Goal: Check status: Check status

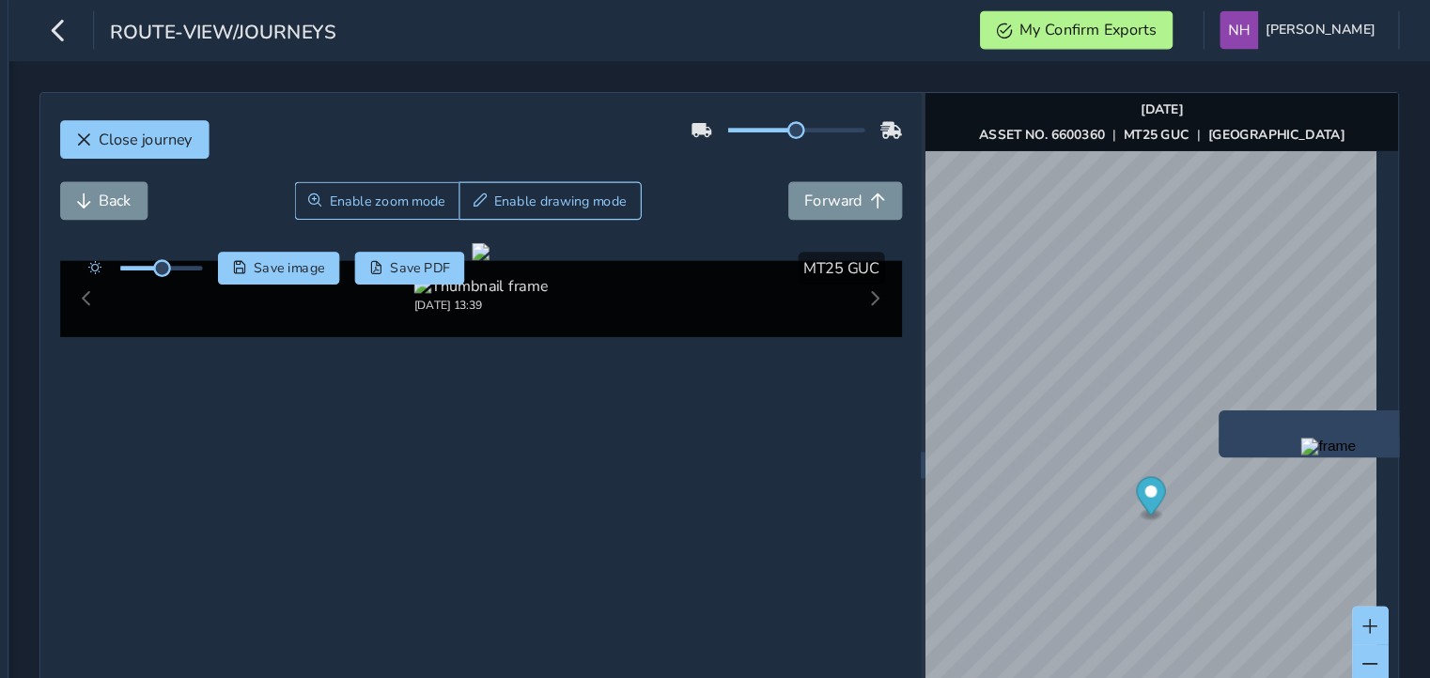
scroll to position [0, 38]
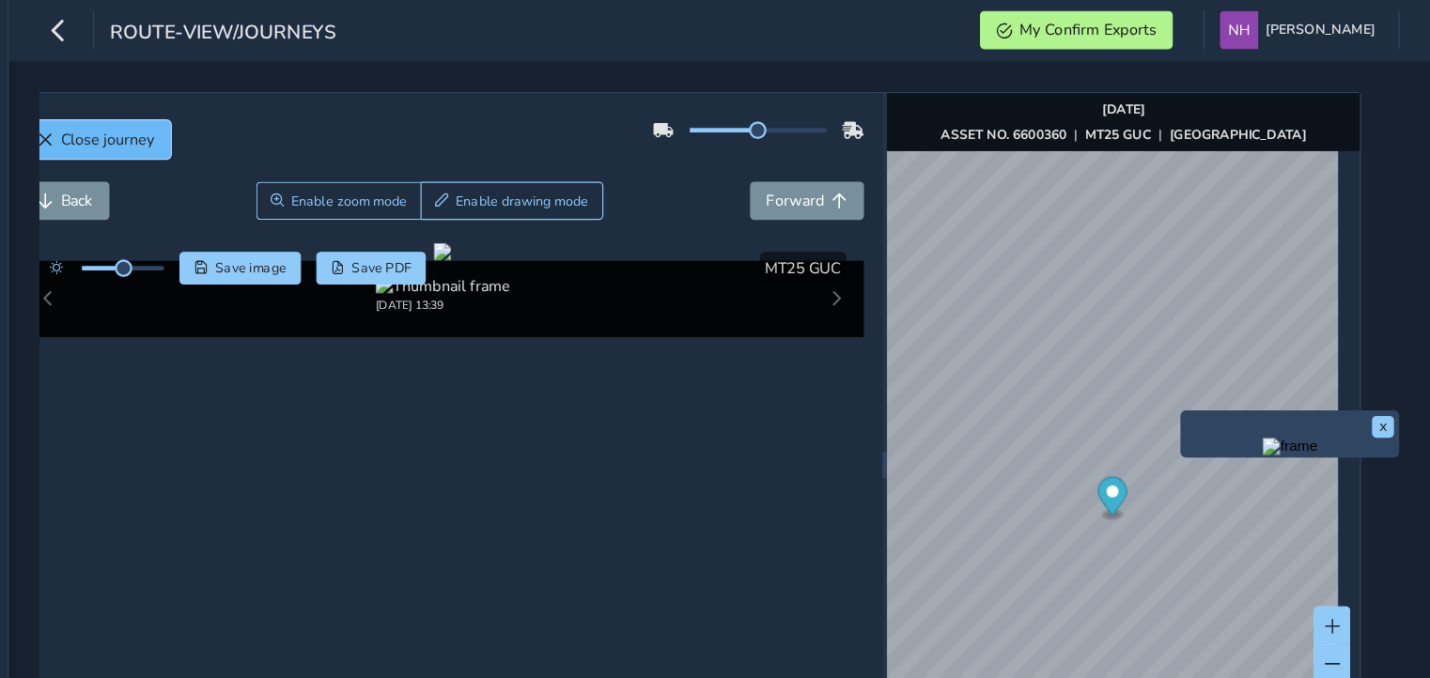
click at [277, 121] on span "Close journey" at bounding box center [296, 120] width 80 height 18
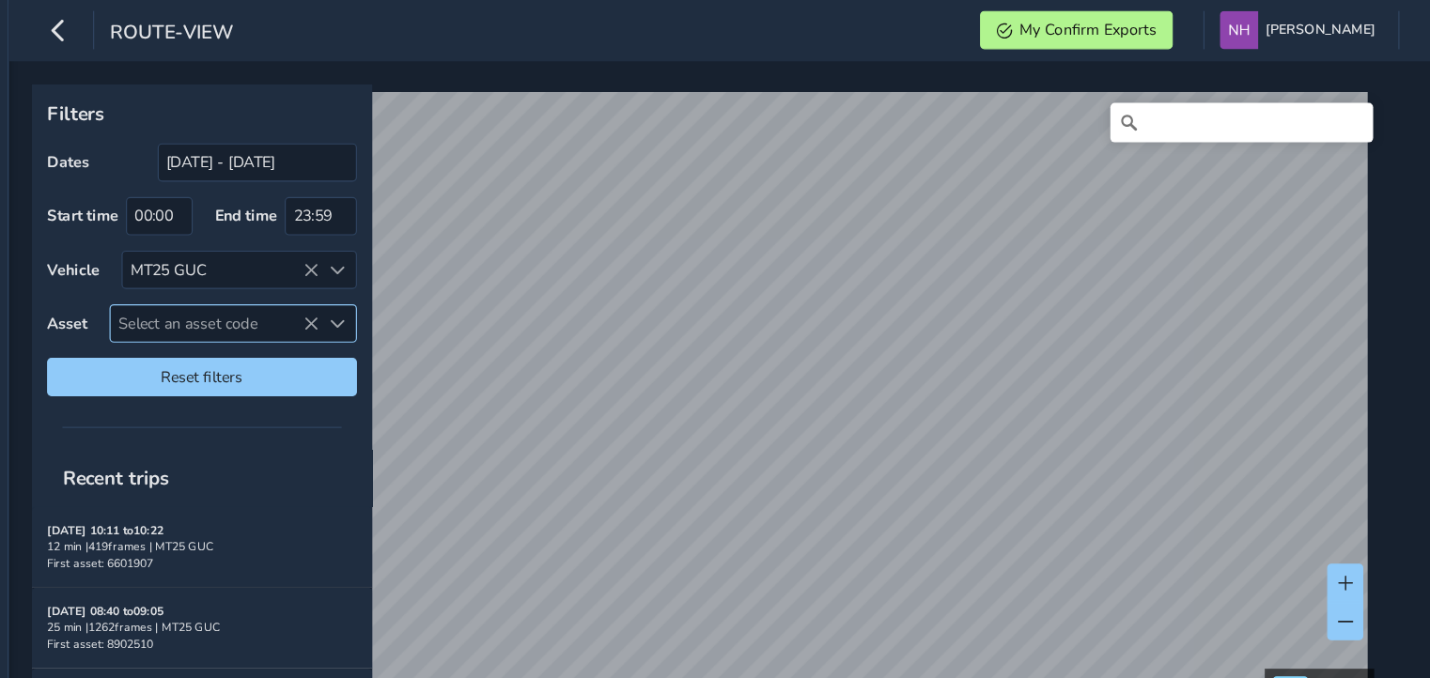
click at [371, 284] on span "Select an asset code" at bounding box center [387, 277] width 179 height 31
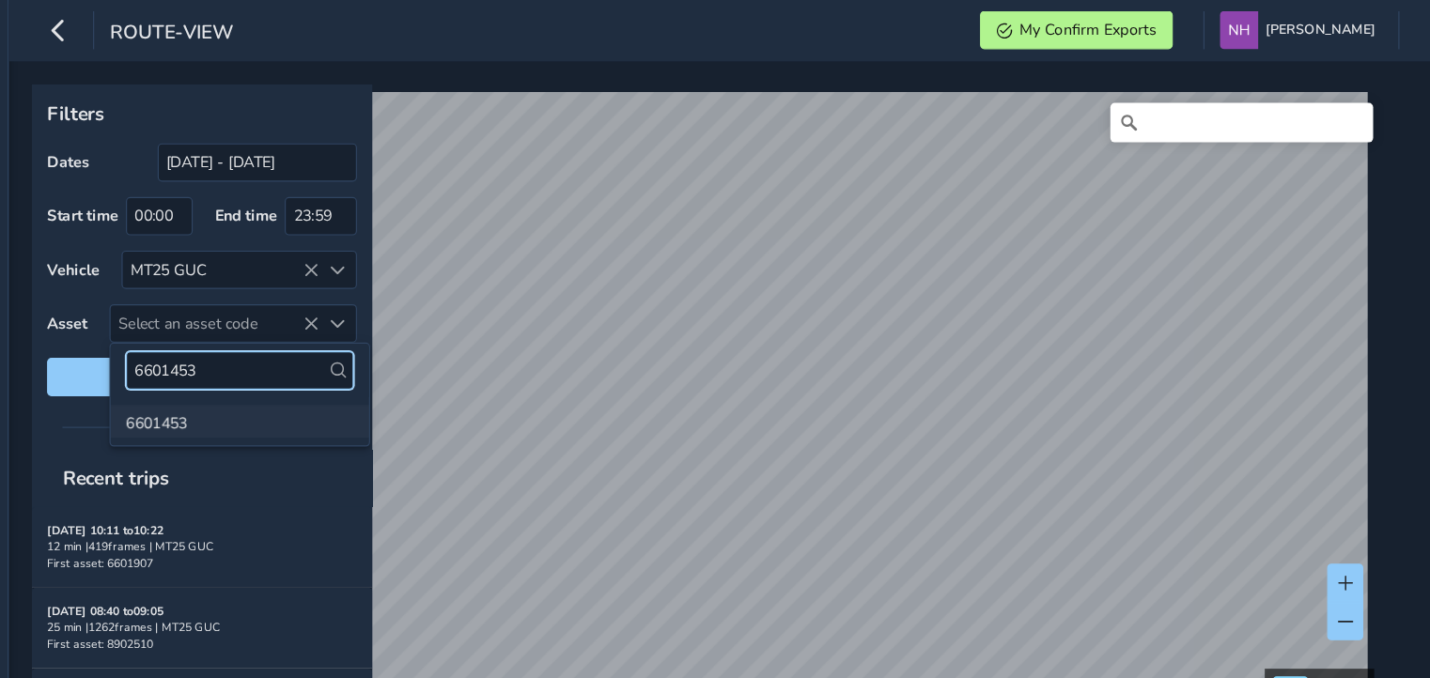
type input "6601453"
click at [342, 360] on li "6601453" at bounding box center [409, 362] width 222 height 28
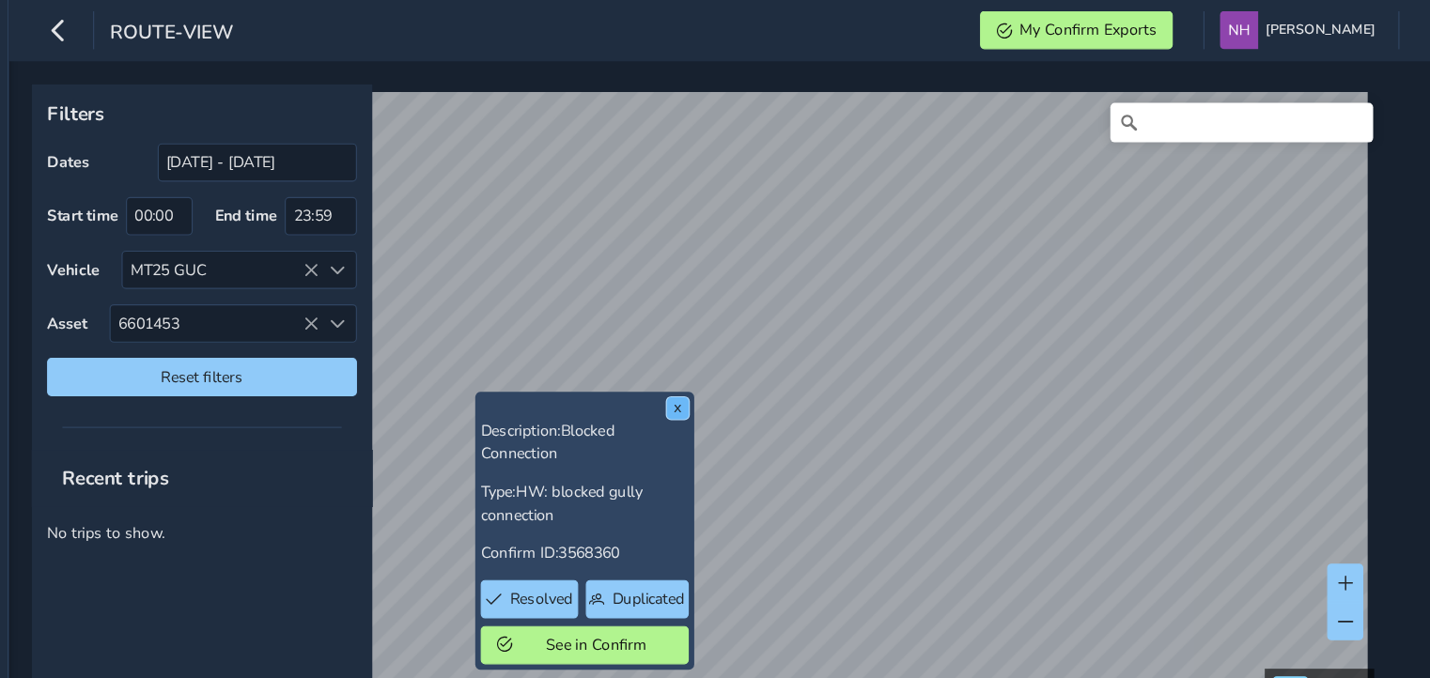
click at [782, 350] on button "x" at bounding box center [784, 350] width 19 height 19
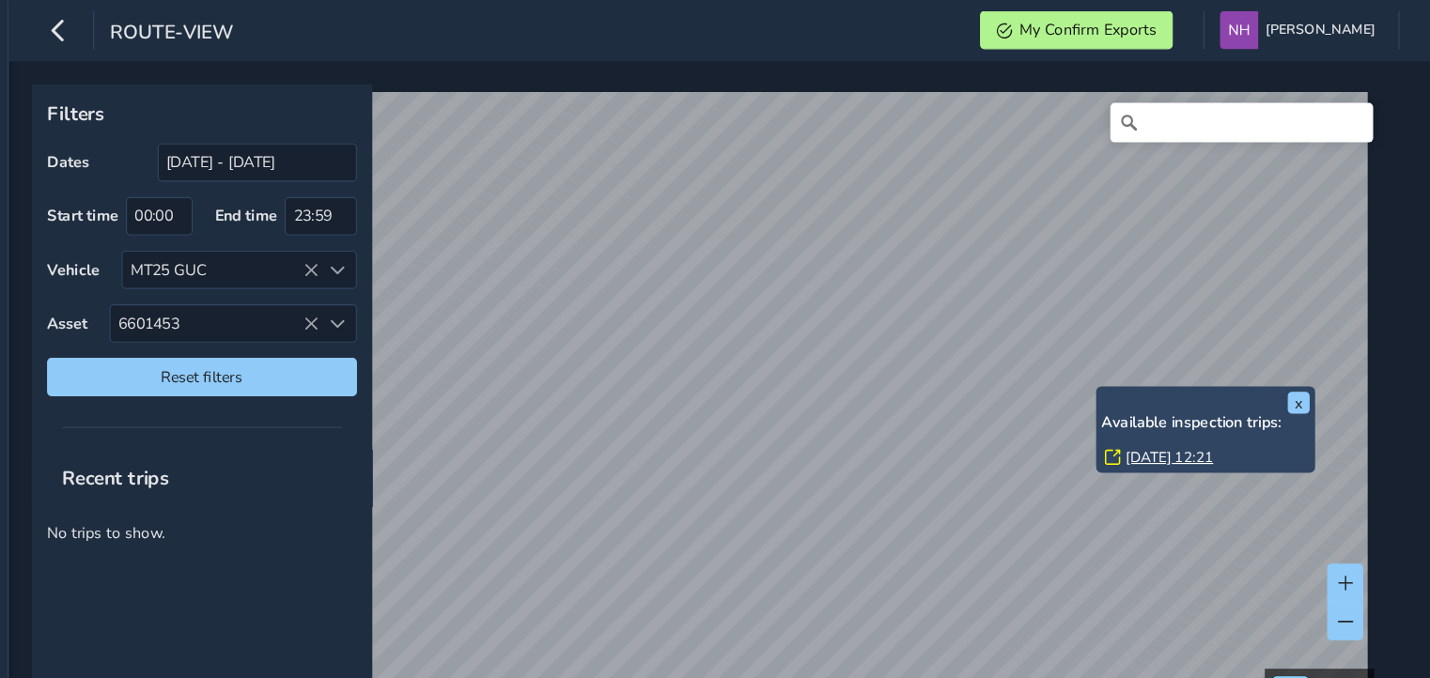
click at [1146, 334] on div "x Available inspection trips: [DATE] 12:21" at bounding box center [1238, 369] width 188 height 74
click at [1191, 388] on link "[DATE] 12:21" at bounding box center [1206, 392] width 75 height 17
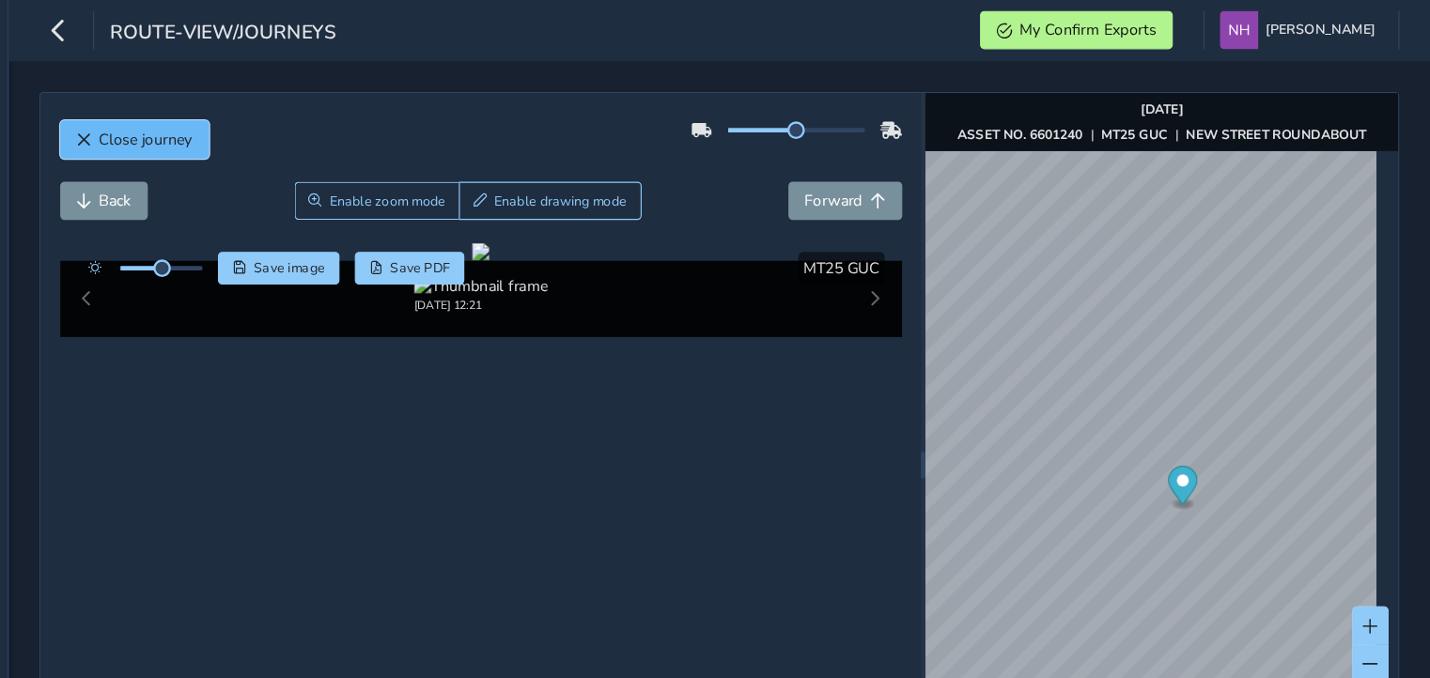
click at [301, 117] on span "Close journey" at bounding box center [328, 120] width 80 height 18
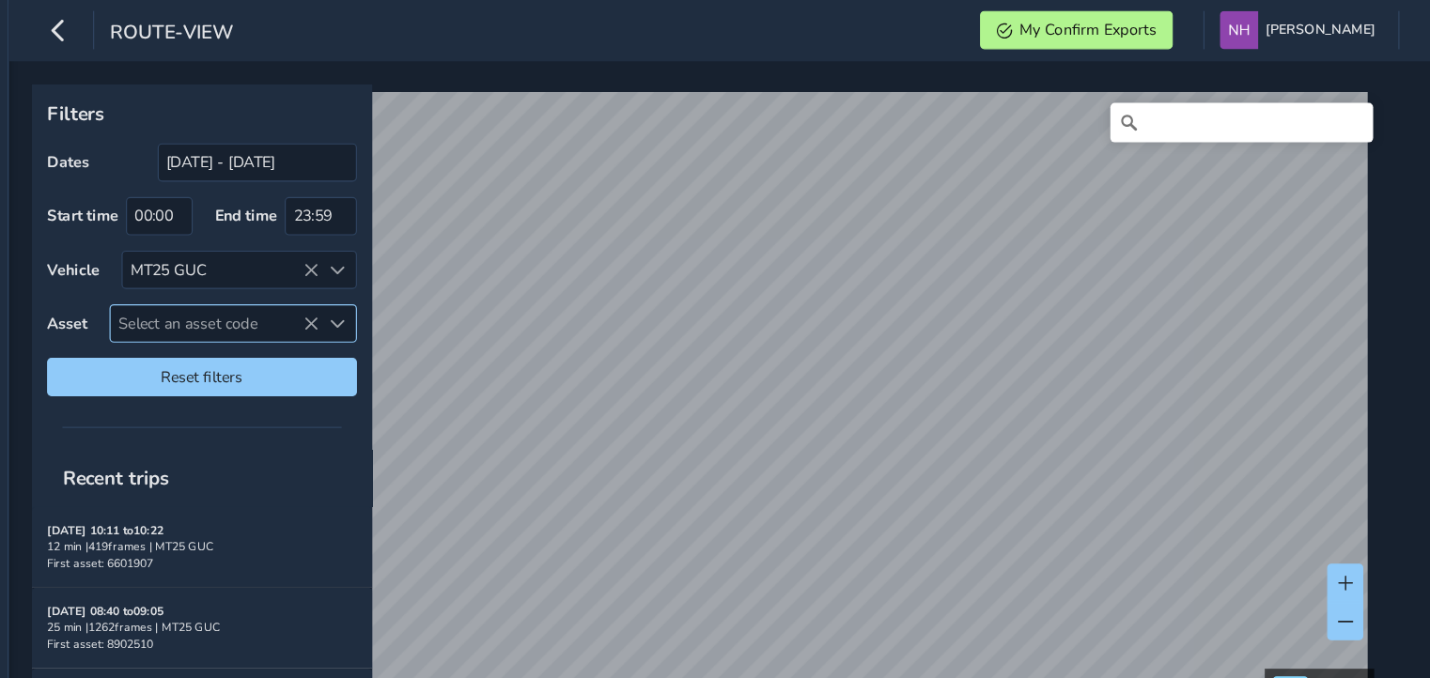
click at [380, 285] on span "Select an asset code" at bounding box center [387, 277] width 179 height 31
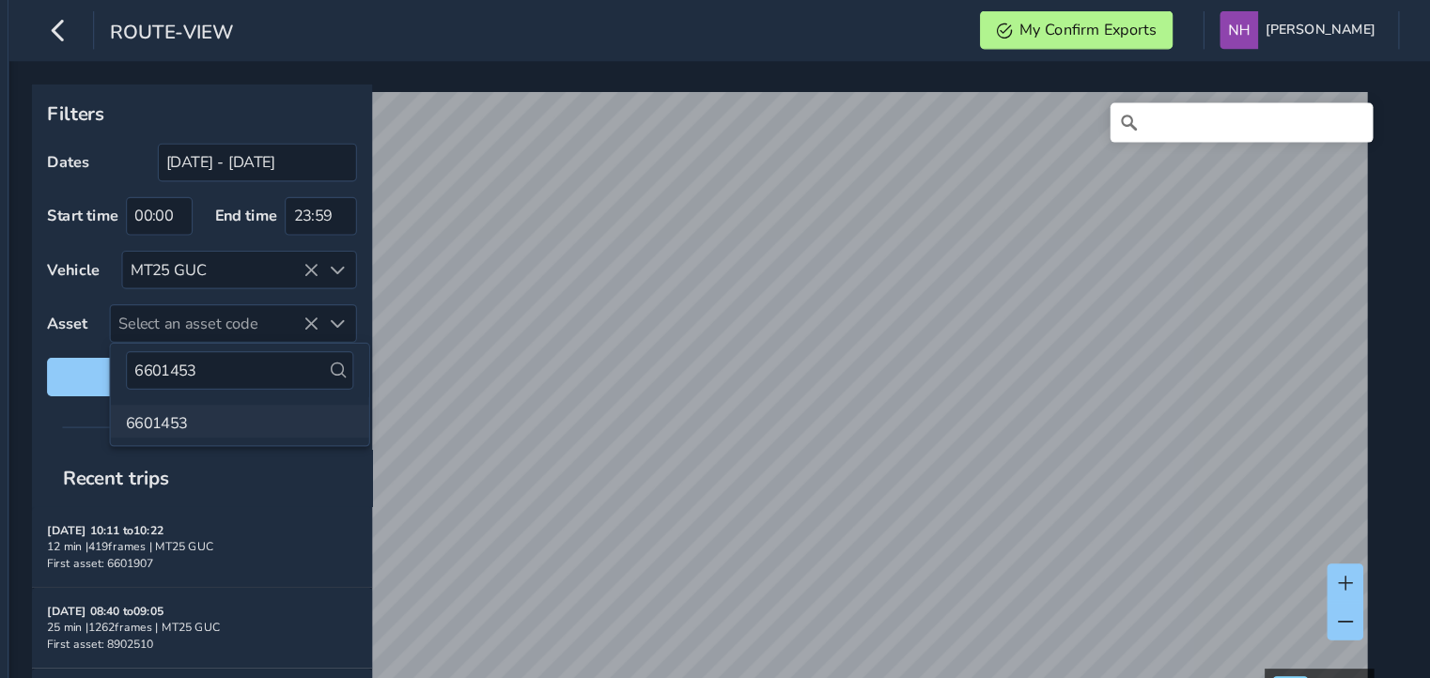
type input "6601453"
click at [351, 366] on li "6601453" at bounding box center [409, 362] width 222 height 28
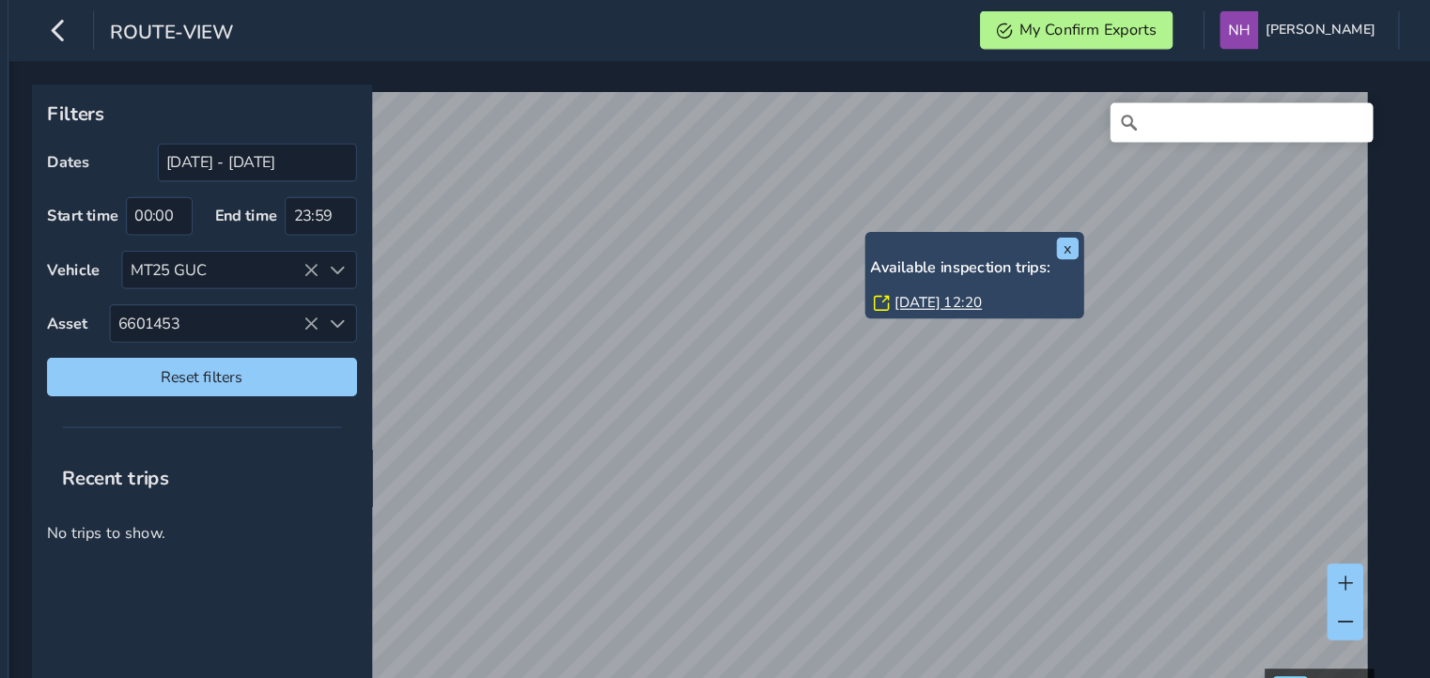
click at [985, 257] on link "[DATE] 12:20" at bounding box center [1008, 260] width 75 height 17
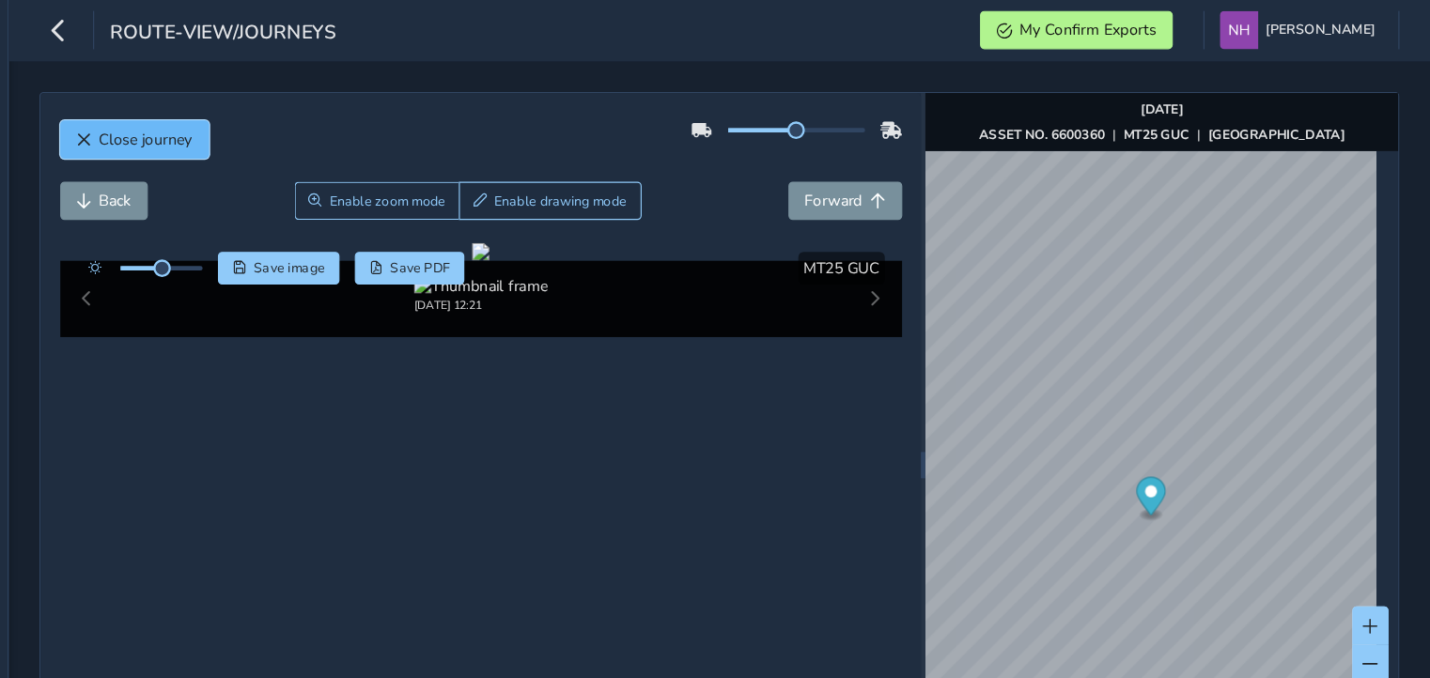
click at [294, 124] on span "Close journey" at bounding box center [328, 120] width 80 height 18
